Goal: Transaction & Acquisition: Subscribe to service/newsletter

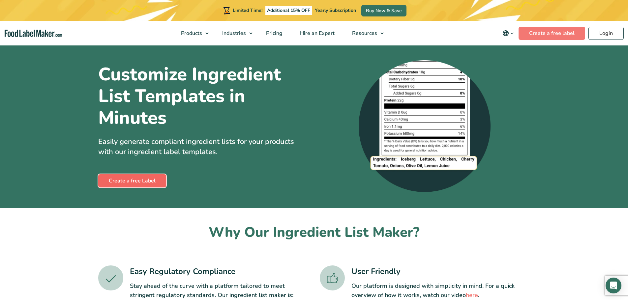
click at [144, 182] on link "Create a free Label" at bounding box center [132, 180] width 68 height 13
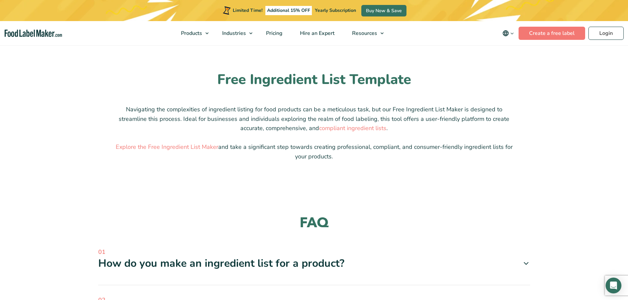
scroll to position [560, 0]
